Goal: Task Accomplishment & Management: Manage account settings

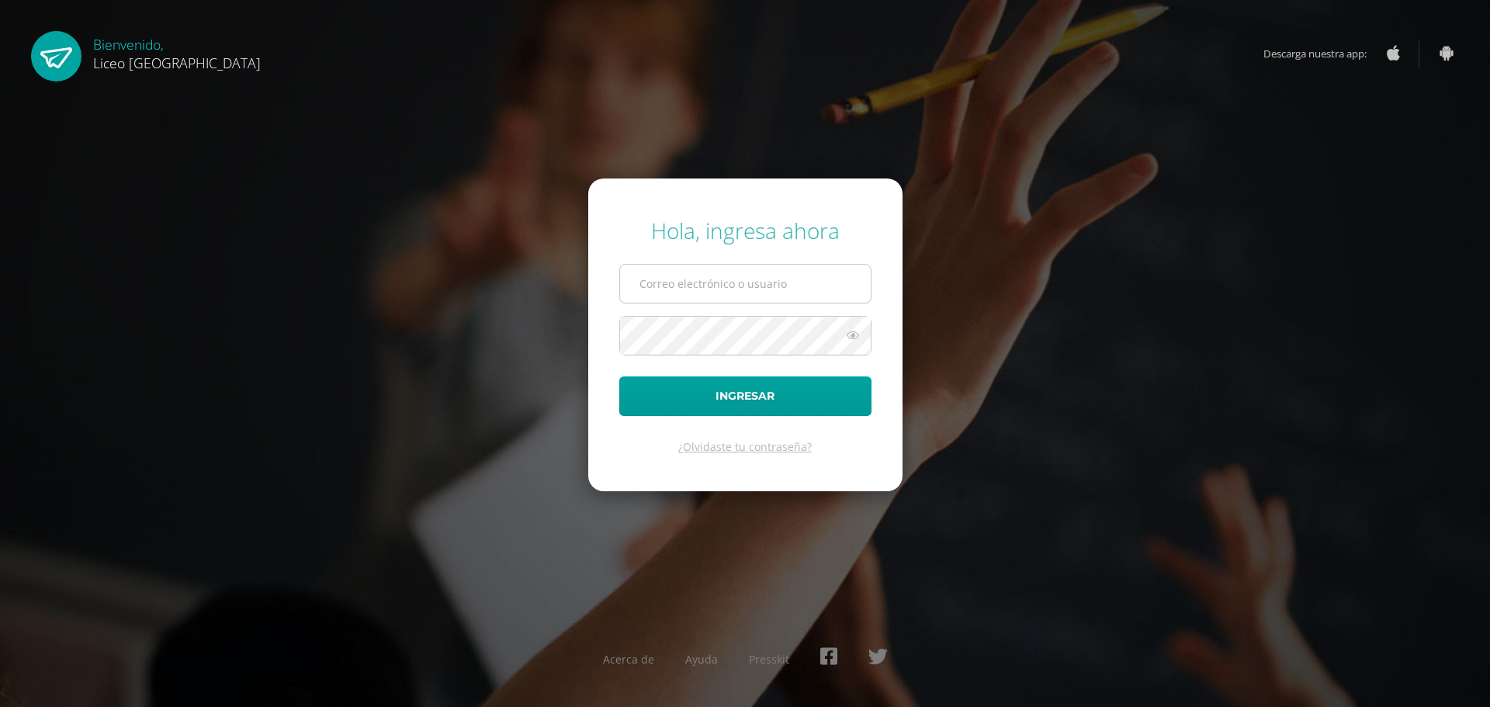
click at [717, 275] on input "text" at bounding box center [745, 284] width 251 height 38
type input "20192270"
click at [718, 380] on button "Ingresar" at bounding box center [745, 396] width 252 height 40
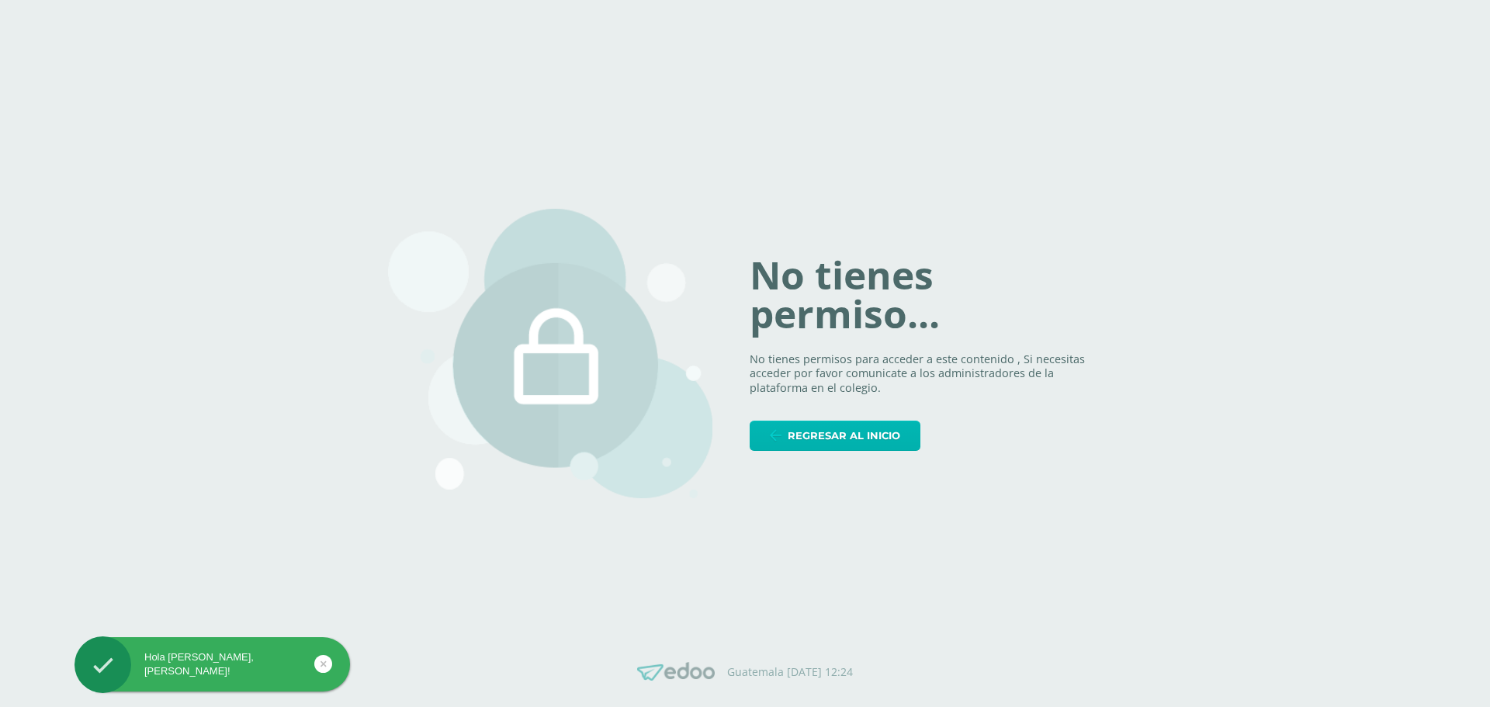
click at [882, 437] on span "Regresar al inicio" at bounding box center [844, 435] width 113 height 29
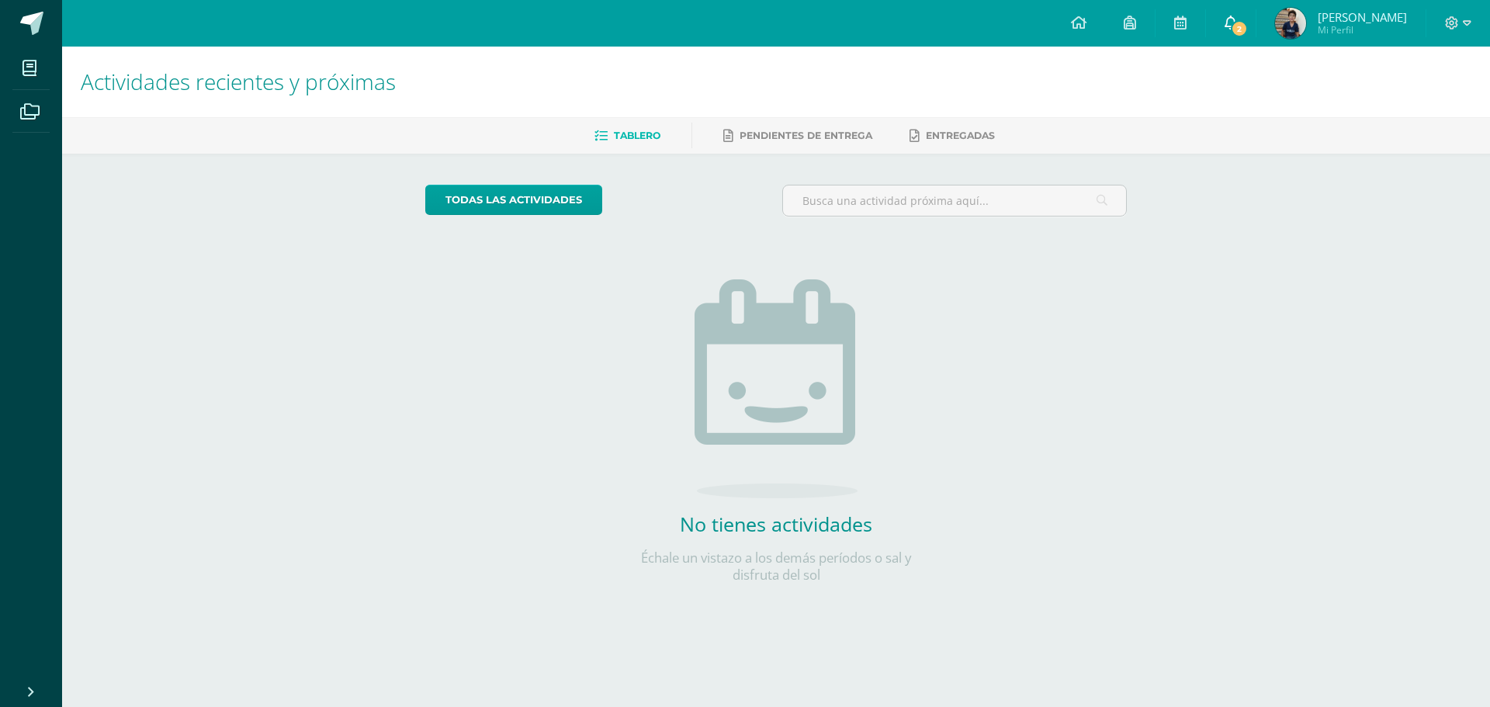
click at [1237, 29] on span "2" at bounding box center [1239, 28] width 17 height 17
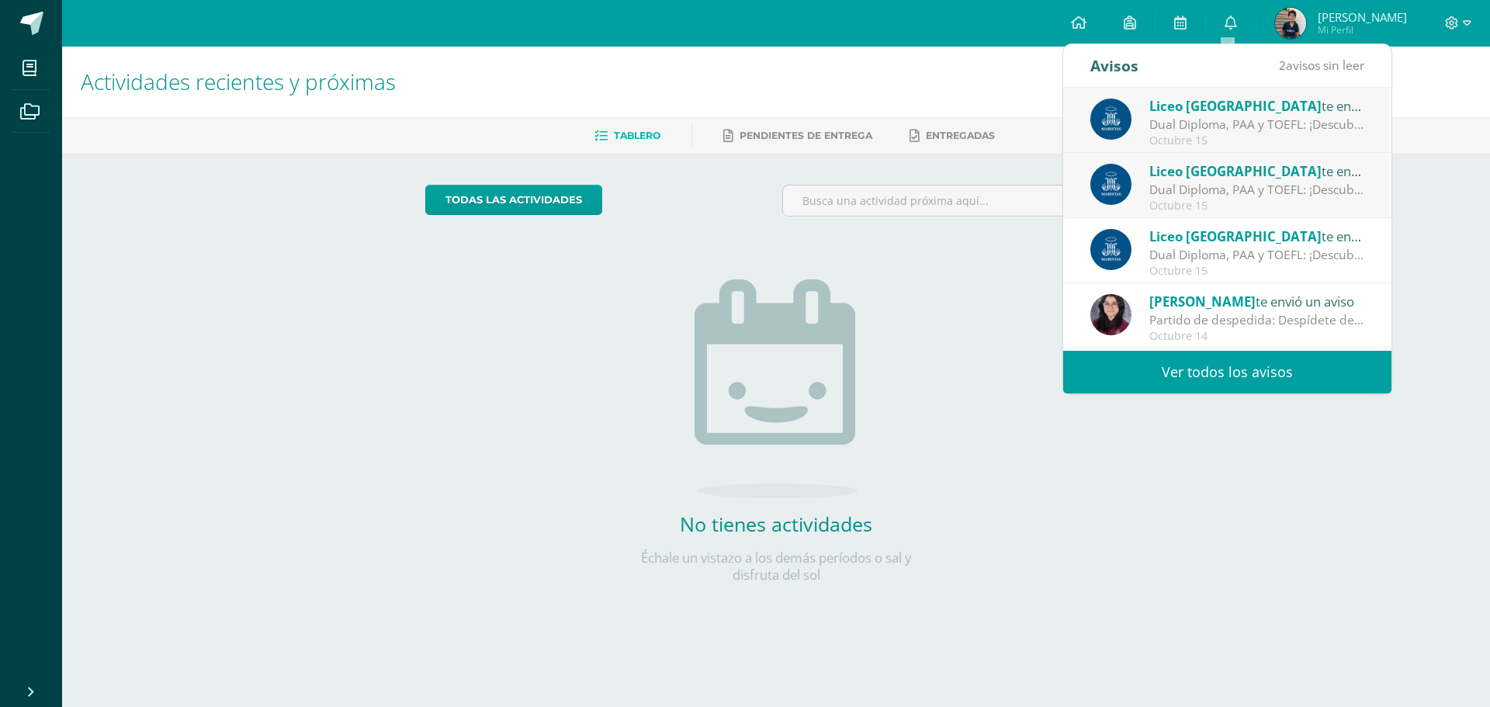
click at [1244, 185] on div "Dual Diploma, PAA y TOEFL: ¡Descubre un proyecto educativo innovador para ti y …" at bounding box center [1257, 190] width 216 height 18
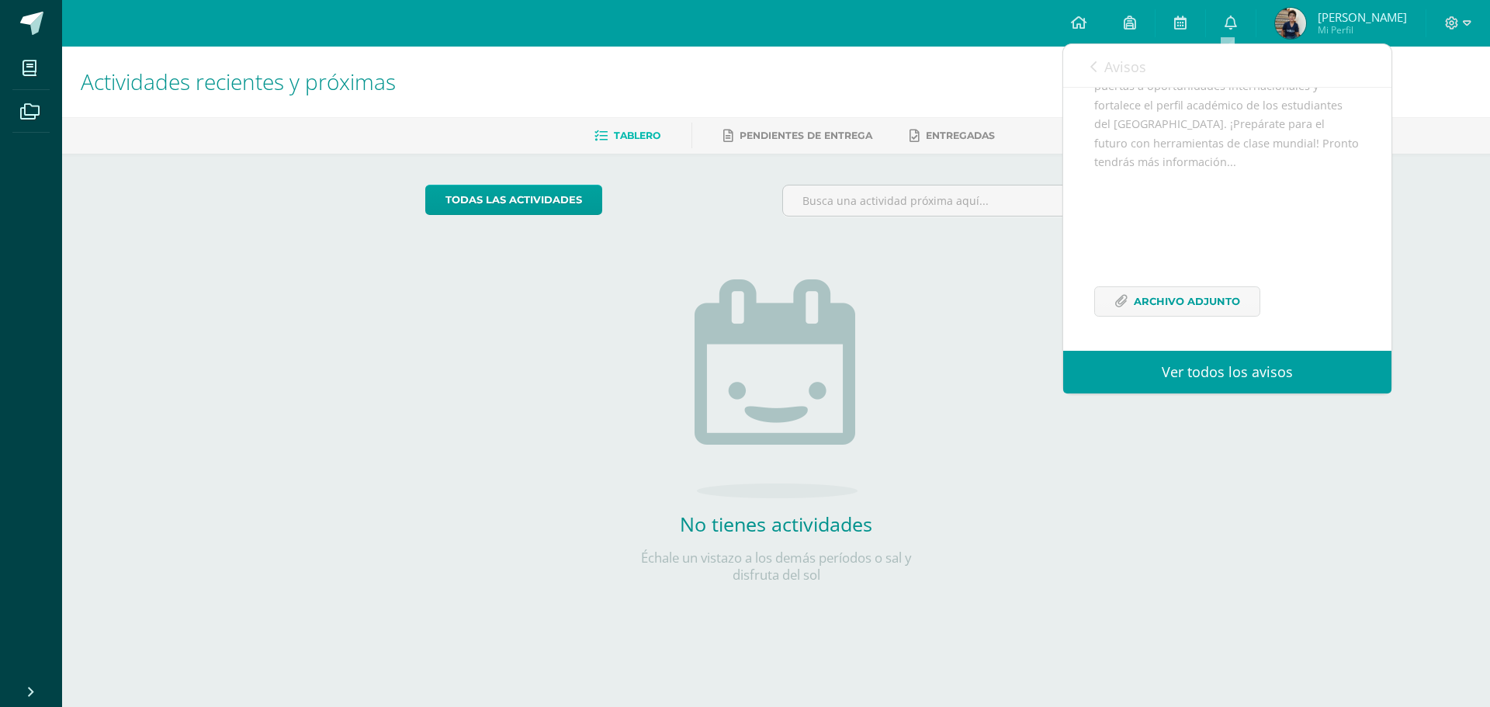
scroll to position [303, 0]
click at [1201, 294] on span "Archivo Adjunto" at bounding box center [1187, 301] width 106 height 29
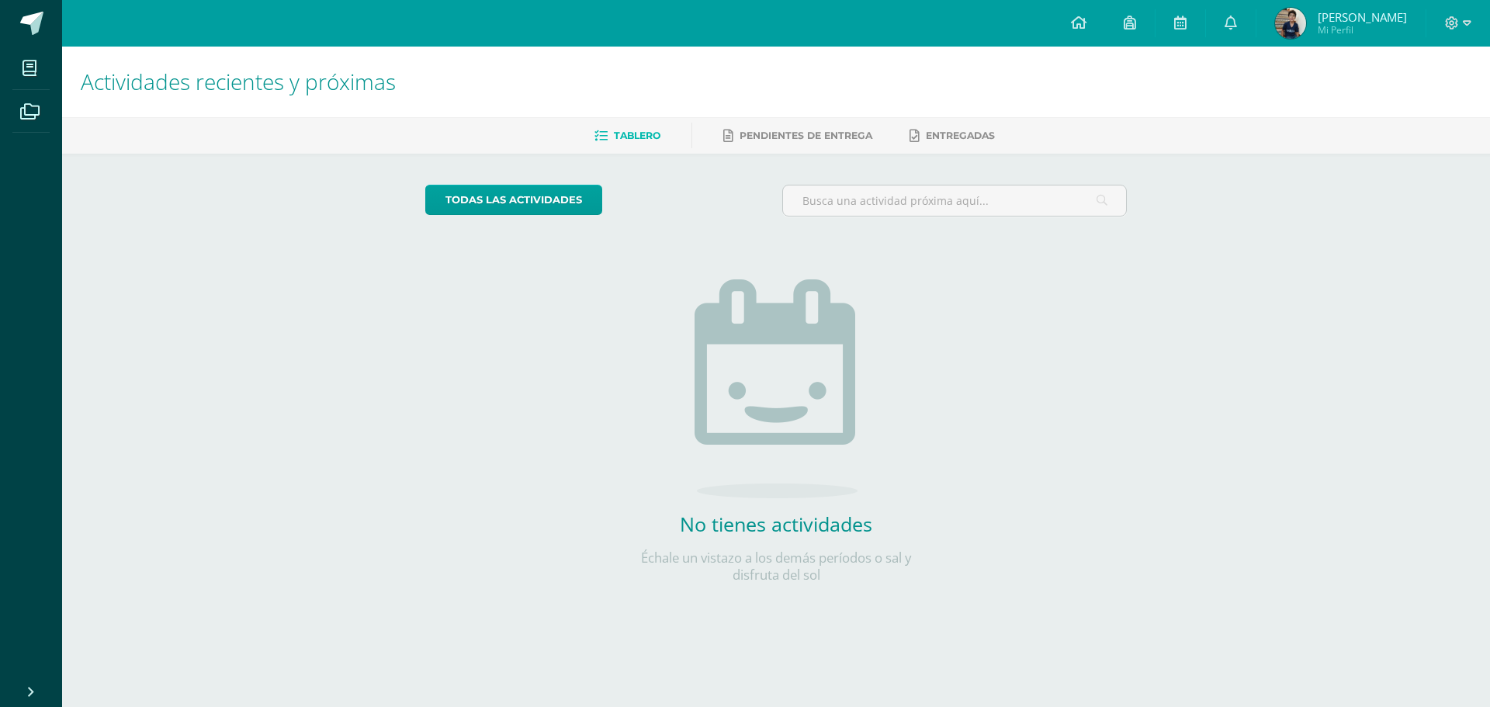
click at [1442, 212] on div "Actividades recientes y próximas Tablero Pendientes de entrega Entregadas todas…" at bounding box center [776, 340] width 1428 height 586
click at [1226, 20] on icon at bounding box center [1231, 23] width 12 height 14
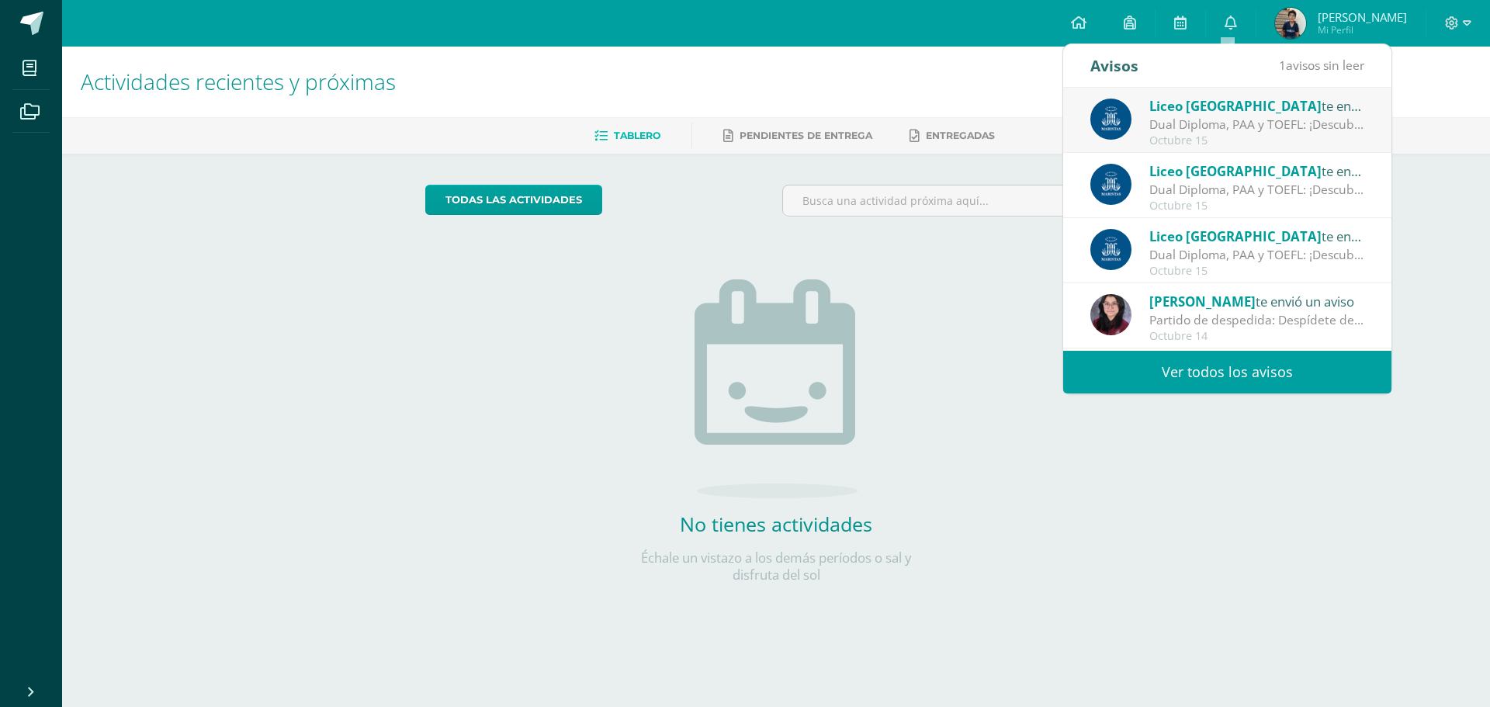
click at [1238, 135] on div "Octubre 15" at bounding box center [1257, 140] width 216 height 13
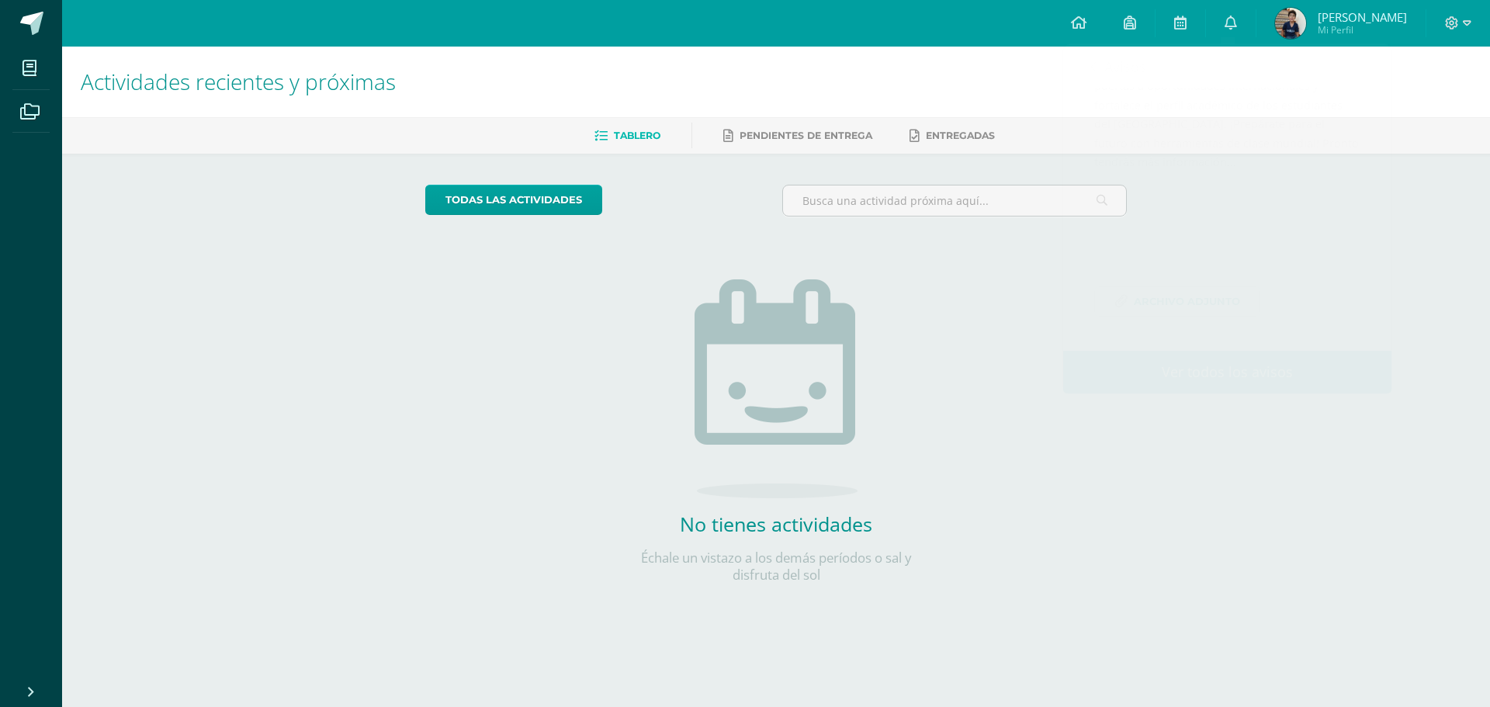
click at [1457, 14] on div at bounding box center [1459, 23] width 64 height 47
click at [1454, 25] on icon at bounding box center [1452, 23] width 14 height 14
click at [1412, 106] on span "Cerrar sesión" at bounding box center [1418, 106] width 70 height 15
